Goal: Task Accomplishment & Management: Complete application form

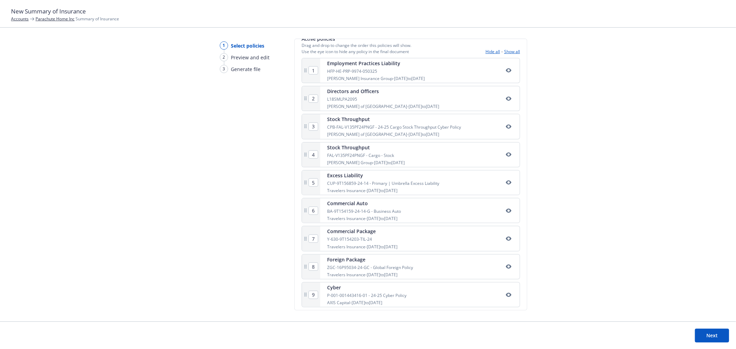
scroll to position [133, 0]
